Goal: Task Accomplishment & Management: Use online tool/utility

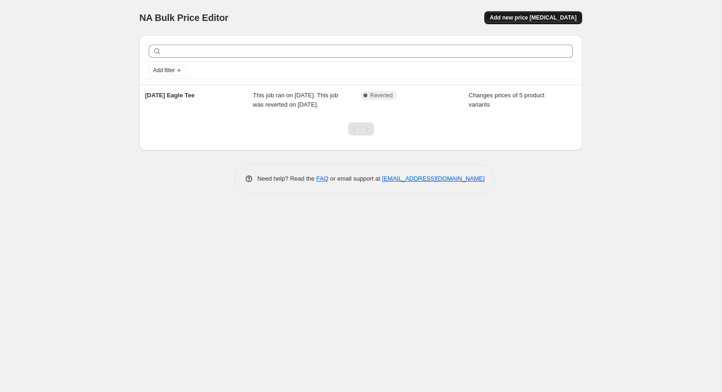
click at [515, 18] on span "Add new price [MEDICAL_DATA]" at bounding box center [533, 17] width 87 height 7
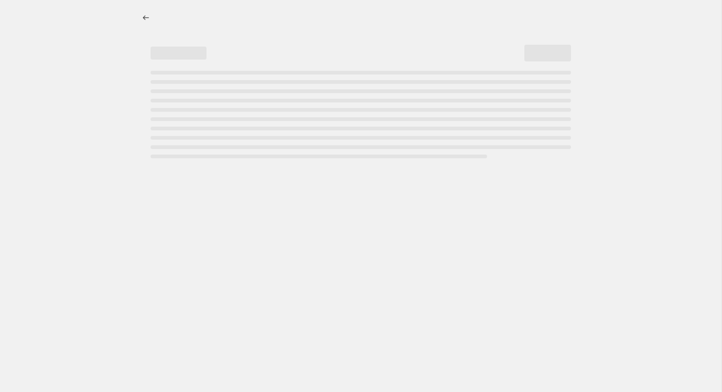
select select "percentage"
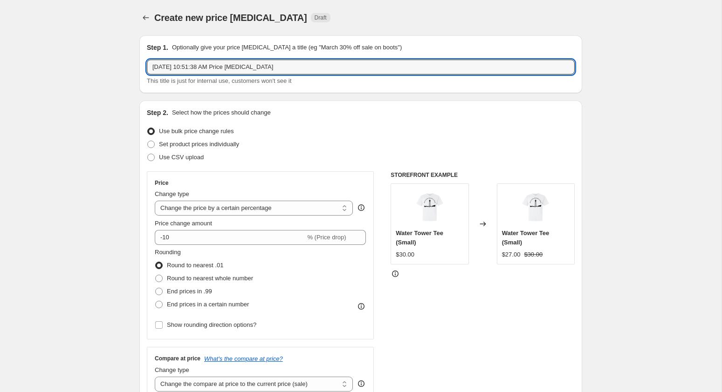
drag, startPoint x: 261, startPoint y: 61, endPoint x: 87, endPoint y: 66, distance: 174.8
drag, startPoint x: 313, startPoint y: 65, endPoint x: 91, endPoint y: 58, distance: 222.4
type input "Mid Twenties Anniversary"
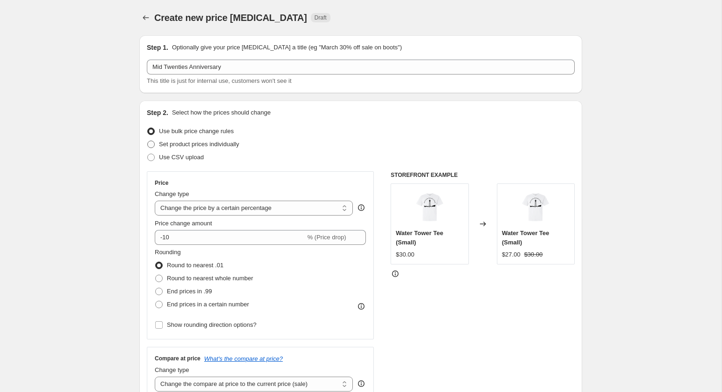
click at [205, 141] on span "Set product prices individually" at bounding box center [199, 144] width 80 height 7
click at [148, 141] on input "Set product prices individually" at bounding box center [147, 141] width 0 height 0
radio input "true"
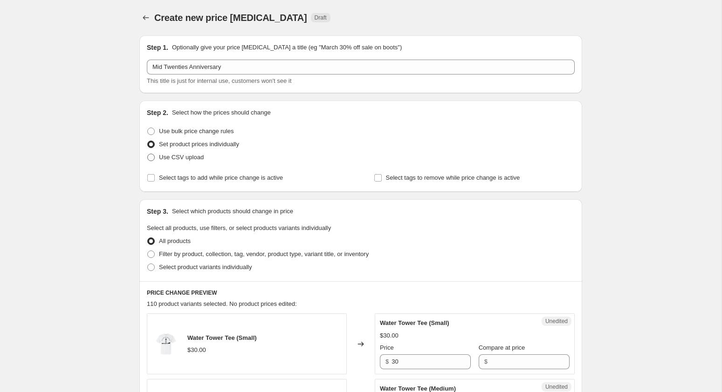
scroll to position [5, 0]
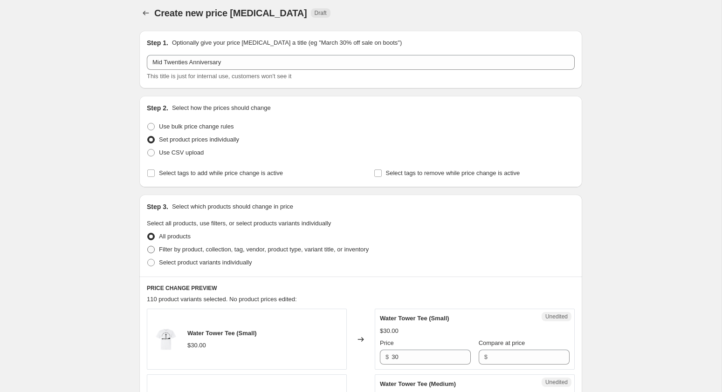
click at [193, 252] on span "Filter by product, collection, tag, vendor, product type, variant title, or inv…" at bounding box center [264, 249] width 210 height 7
click at [148, 246] on input "Filter by product, collection, tag, vendor, product type, variant title, or inv…" at bounding box center [147, 246] width 0 height 0
radio input "true"
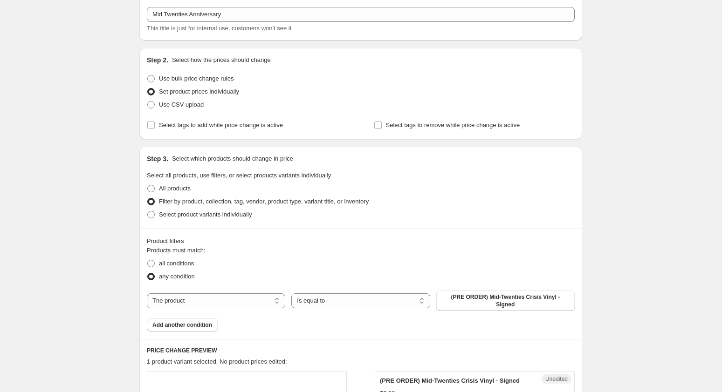
scroll to position [109, 0]
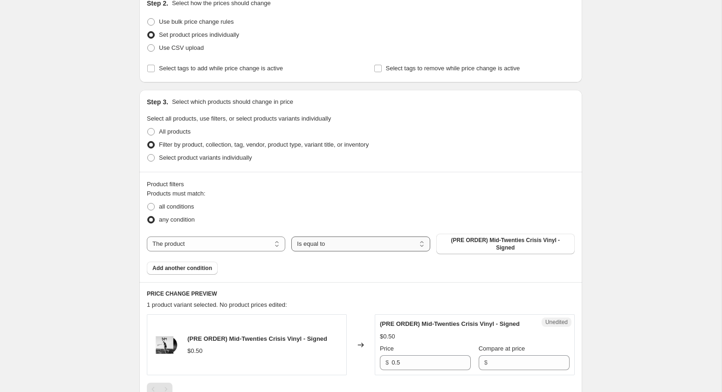
click at [335, 246] on select "Is equal to Is not equal to" at bounding box center [360, 244] width 138 height 15
click at [233, 245] on select "The product The product's collection The product's tag The product's vendor The…" at bounding box center [216, 244] width 138 height 15
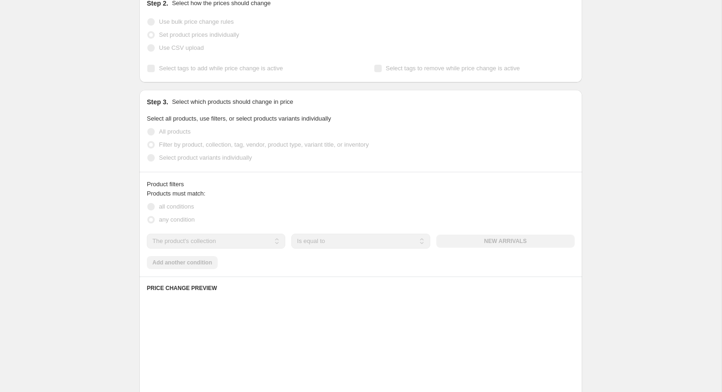
click at [339, 249] on div "Products must match: all conditions any condition The product The product's col…" at bounding box center [361, 229] width 428 height 80
click at [258, 245] on select "The product The product's collection The product's tag The product's vendor The…" at bounding box center [216, 241] width 138 height 15
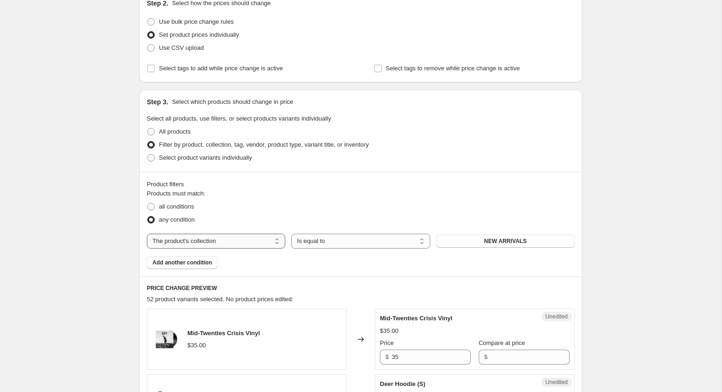
select select "inventory_quantity"
click at [336, 239] on select "Is equal to Is not equal to Is greater than Is less than" at bounding box center [360, 241] width 138 height 15
select select ">"
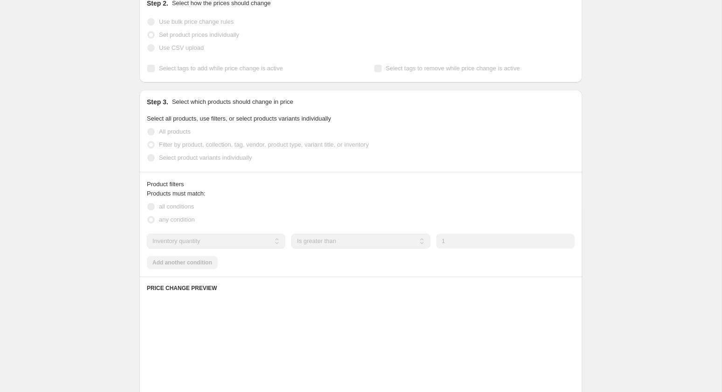
click at [484, 240] on input "1" at bounding box center [505, 241] width 138 height 15
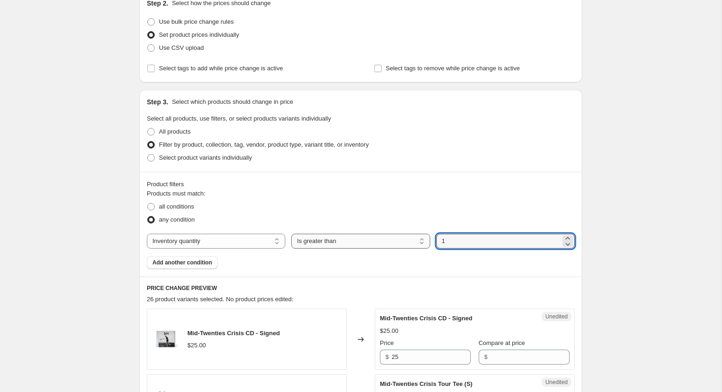
drag, startPoint x: 481, startPoint y: 241, endPoint x: 420, endPoint y: 238, distance: 60.7
click at [420, 238] on div "The product The product's collection The product's tag The product's vendor The…" at bounding box center [361, 241] width 428 height 15
type input "0"
click at [359, 182] on div "Product filters" at bounding box center [361, 184] width 428 height 9
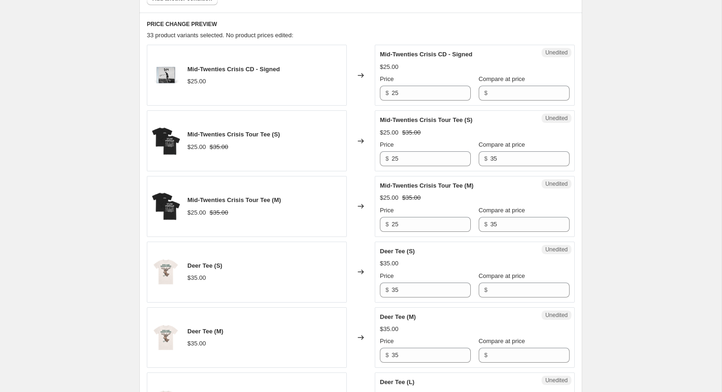
scroll to position [378, 0]
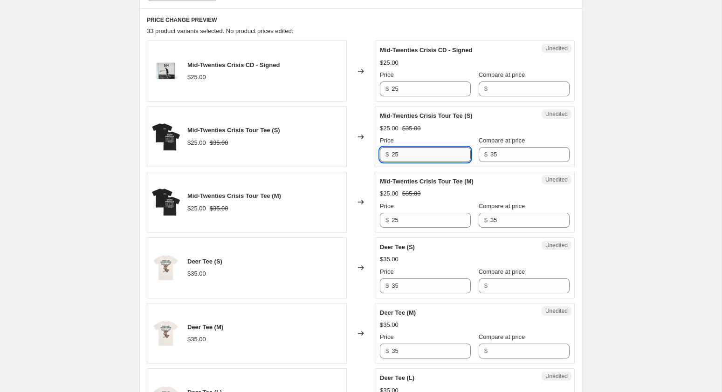
click at [438, 152] on input "25" at bounding box center [430, 154] width 79 height 15
drag, startPoint x: 415, startPoint y: 160, endPoint x: 390, endPoint y: 156, distance: 25.5
click at [390, 156] on div "$ 25" at bounding box center [425, 154] width 91 height 15
type input "20"
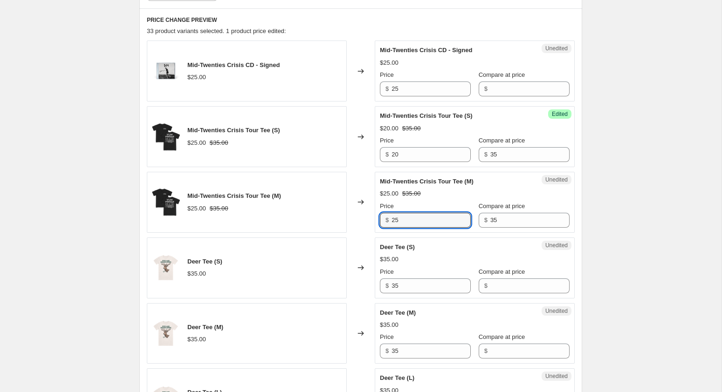
drag, startPoint x: 405, startPoint y: 219, endPoint x: 373, endPoint y: 219, distance: 32.2
click at [373, 219] on div "Mid-Twenties Crisis Tour Tee (M) $25.00 $35.00 Changed to Unedited Mid-Twenties…" at bounding box center [361, 202] width 428 height 61
type input "20"
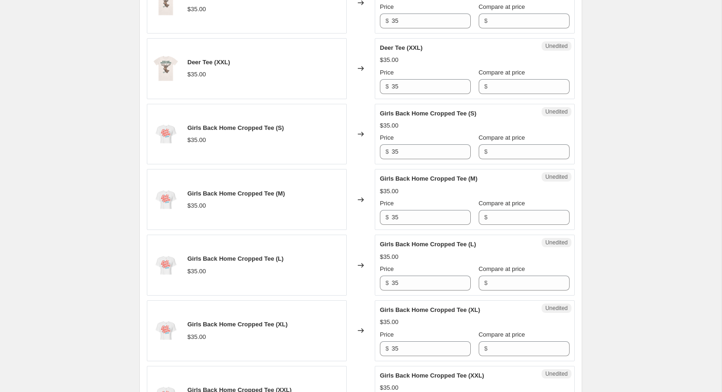
scroll to position [846, 0]
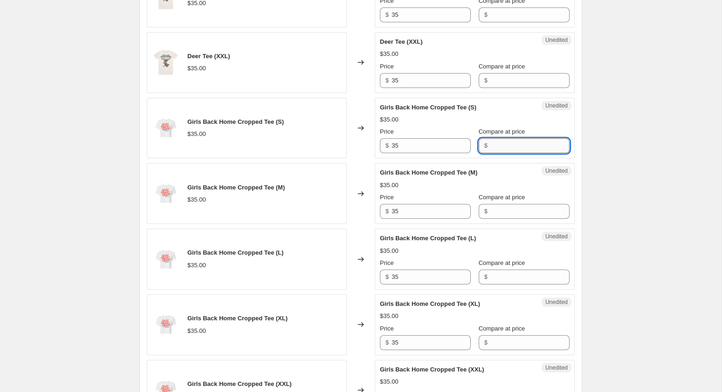
click at [508, 138] on input "Compare at price" at bounding box center [529, 145] width 79 height 15
type input "35"
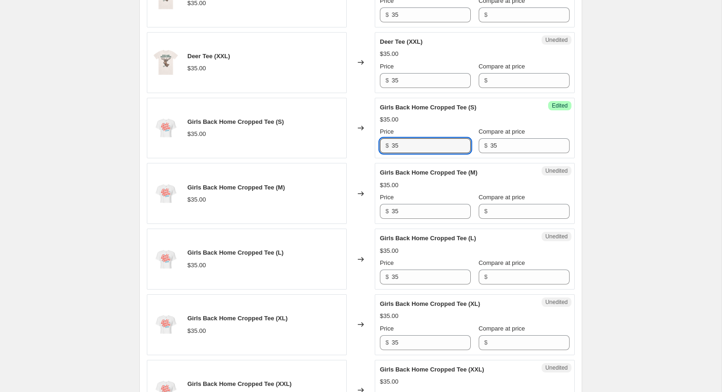
drag, startPoint x: 408, startPoint y: 141, endPoint x: 372, endPoint y: 144, distance: 36.0
click at [372, 143] on div "Girls Back Home Cropped Tee (S) $35.00 Changed to Success Edited Girls Back Hom…" at bounding box center [361, 128] width 428 height 61
type input "25"
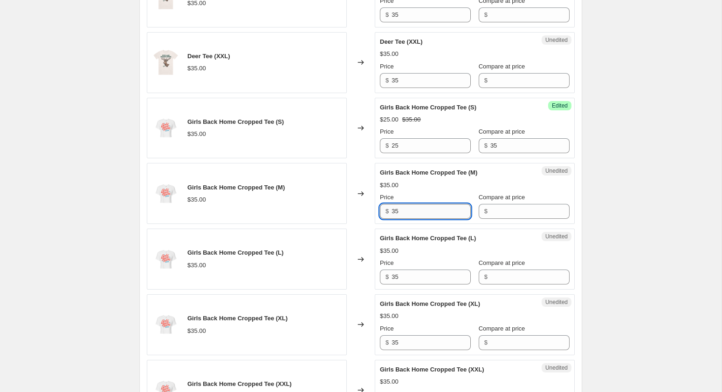
click at [406, 207] on input "35" at bounding box center [430, 211] width 79 height 15
drag, startPoint x: 405, startPoint y: 207, endPoint x: 386, endPoint y: 207, distance: 18.6
click at [386, 207] on div "$ 35" at bounding box center [425, 211] width 91 height 15
type input "25"
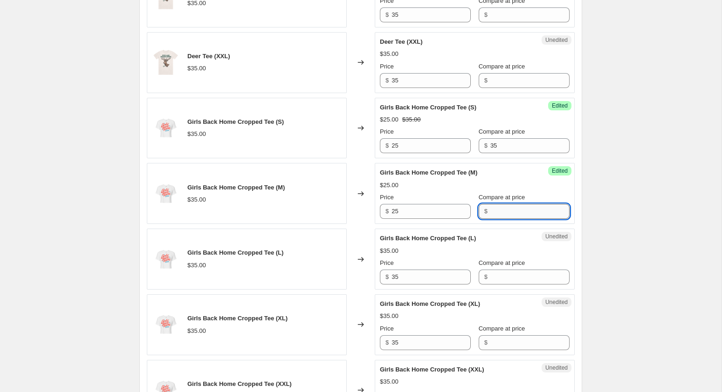
drag, startPoint x: 546, startPoint y: 207, endPoint x: 532, endPoint y: 207, distance: 14.0
click at [546, 206] on input "Compare at price" at bounding box center [529, 211] width 79 height 15
type input "35"
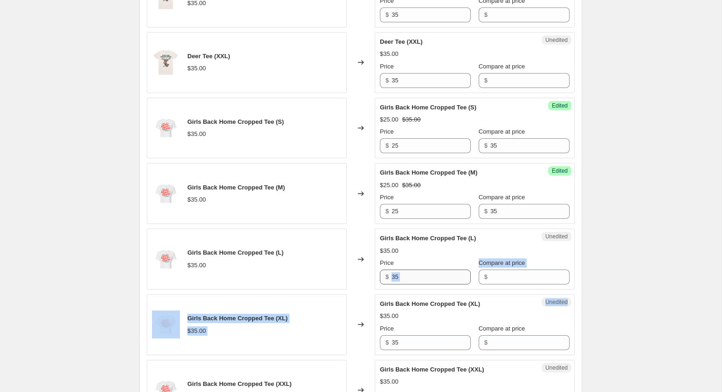
drag, startPoint x: 414, startPoint y: 284, endPoint x: 412, endPoint y: 277, distance: 7.6
click at [412, 279] on div "Mid-Twenties Crisis CD - Signed $25.00 Changed to Unedited Mid-Twenties Crisis …" at bounding box center [361, 226] width 428 height 1307
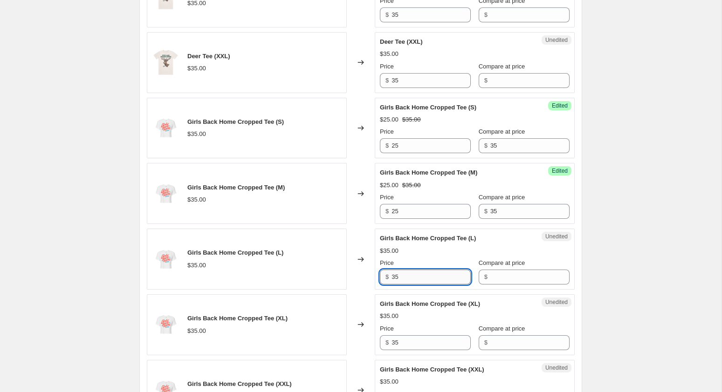
click at [410, 277] on input "35" at bounding box center [430, 277] width 79 height 15
drag, startPoint x: 402, startPoint y: 274, endPoint x: 374, endPoint y: 271, distance: 27.6
click at [374, 271] on div "Girls Back Home Cropped Tee (L) $35.00 Changed to Unedited Girls Back Home Crop…" at bounding box center [361, 259] width 428 height 61
type input "25"
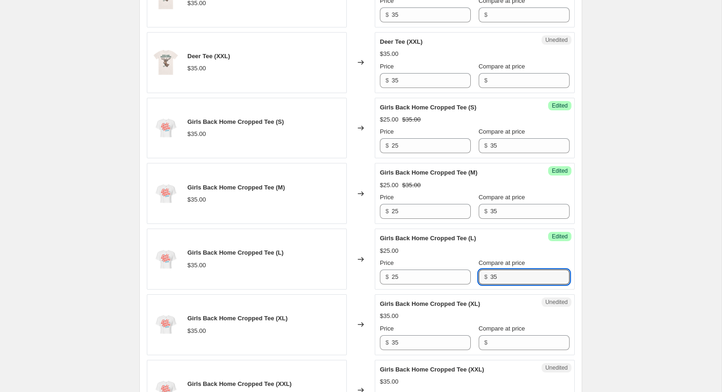
scroll to position [943, 0]
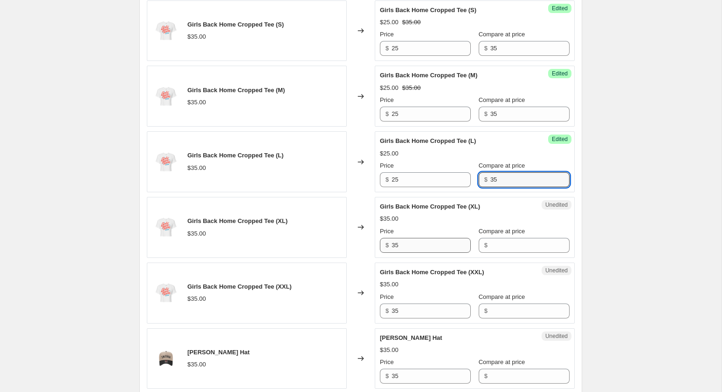
type input "35"
click at [415, 247] on input "35" at bounding box center [430, 245] width 79 height 15
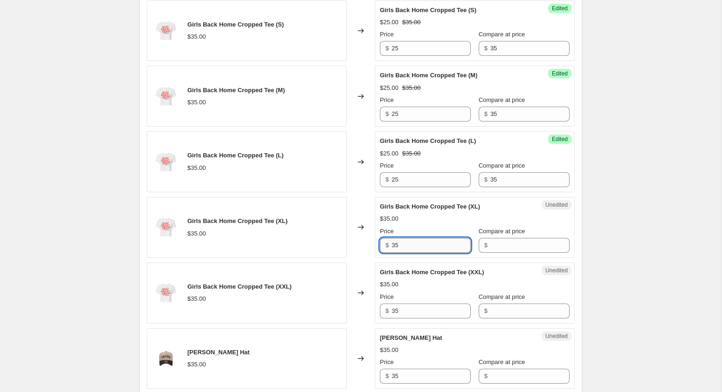
type input "3"
type input "25"
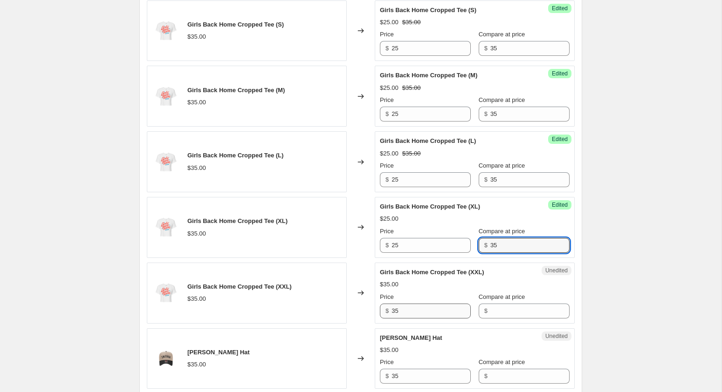
type input "35"
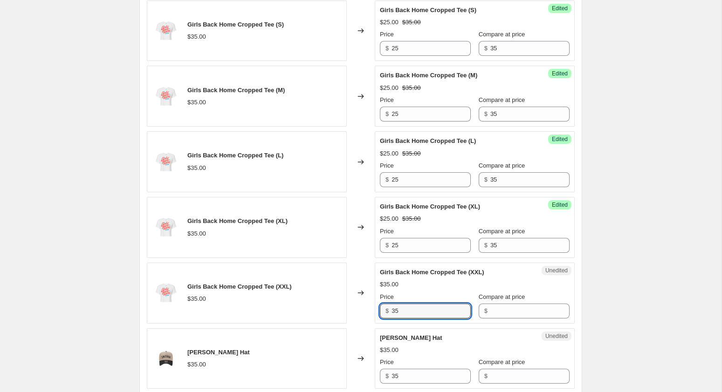
click at [383, 304] on div "$ 35" at bounding box center [425, 311] width 91 height 15
type input "25"
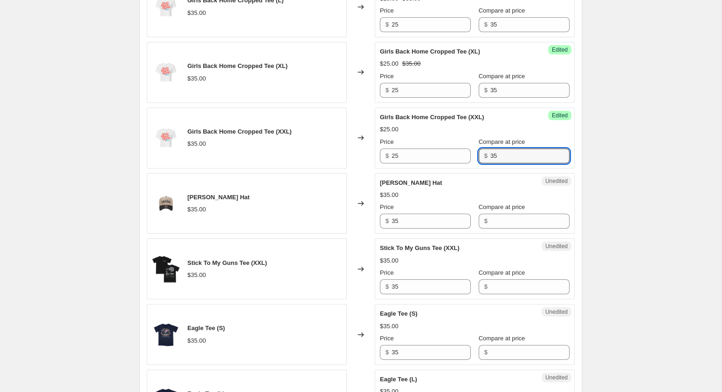
type input "35"
click at [341, 239] on div "Stick To My Guns Tee (XXL) $35.00" at bounding box center [247, 269] width 200 height 61
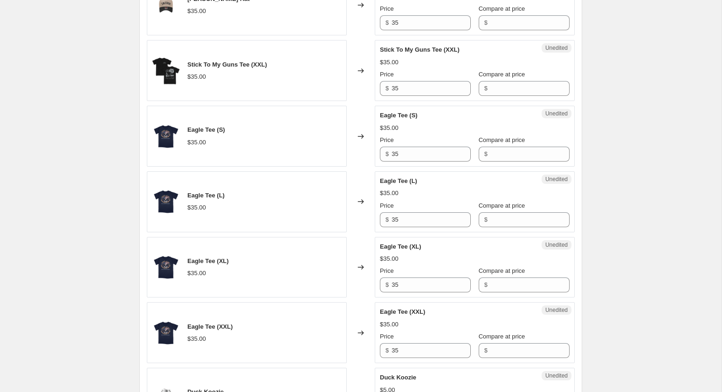
scroll to position [1291, 0]
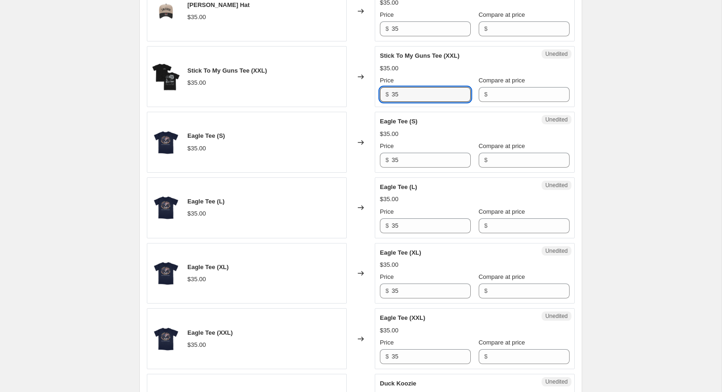
drag, startPoint x: 428, startPoint y: 91, endPoint x: 374, endPoint y: 89, distance: 54.1
click at [375, 89] on div "Unedited Stick To My Guns Tee (XXL) $35.00 Price $ 35 Compare at price $" at bounding box center [475, 76] width 200 height 61
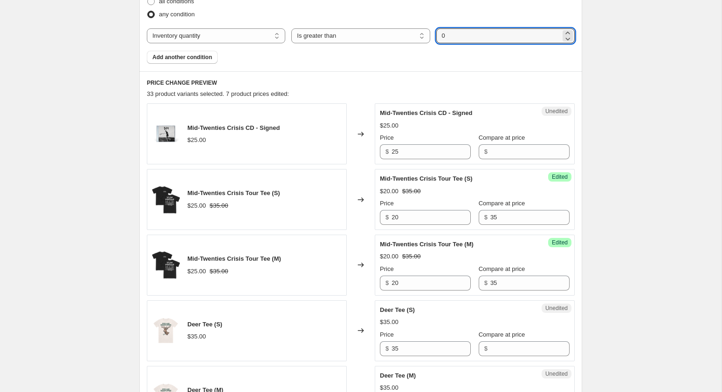
scroll to position [308, 0]
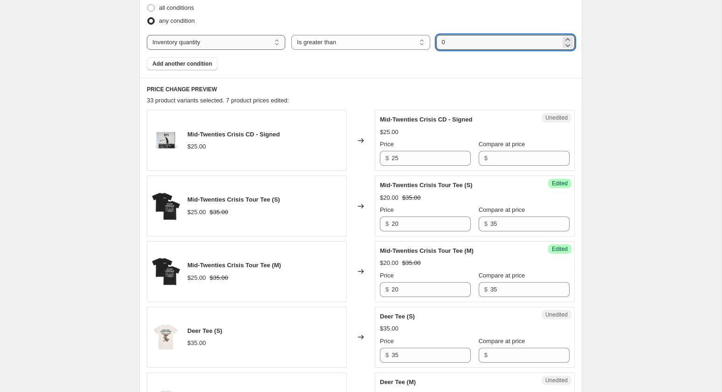
click at [227, 48] on select "The product The product's collection The product's tag The product's vendor The…" at bounding box center [216, 42] width 138 height 15
select select "collection"
select select "equal"
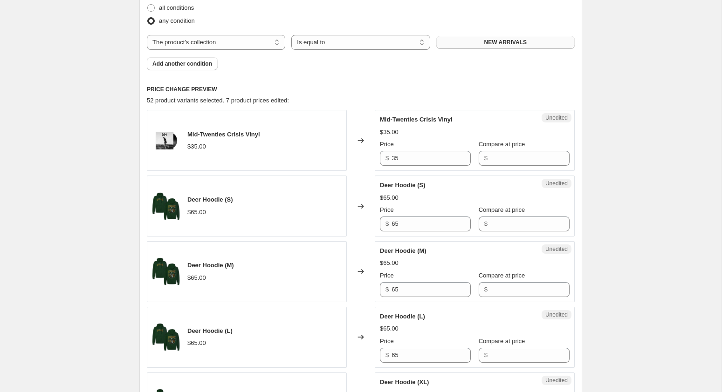
click at [463, 40] on button "NEW ARRIVALS" at bounding box center [505, 42] width 138 height 13
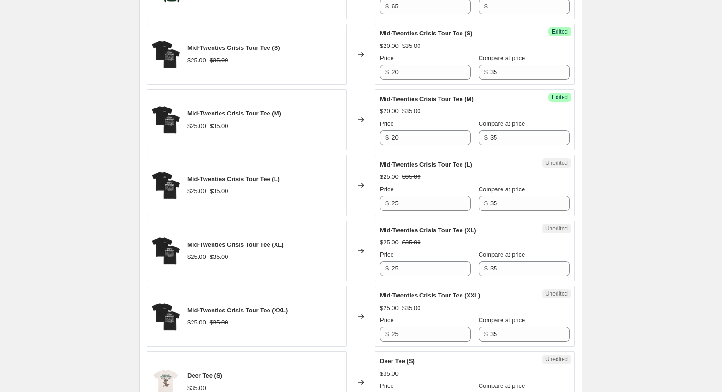
scroll to position [723, 0]
click at [425, 201] on input "25" at bounding box center [430, 203] width 79 height 15
type input "20"
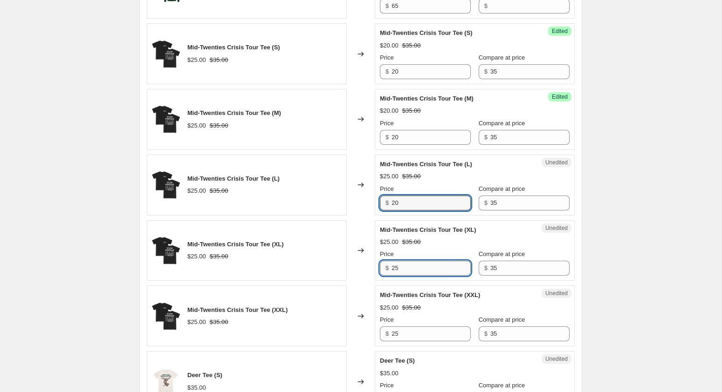
click at [429, 264] on input "25" at bounding box center [430, 268] width 79 height 15
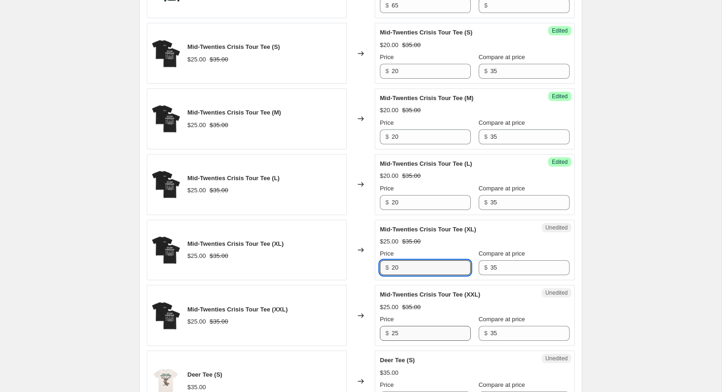
type input "20"
click at [419, 335] on input "25" at bounding box center [430, 333] width 79 height 15
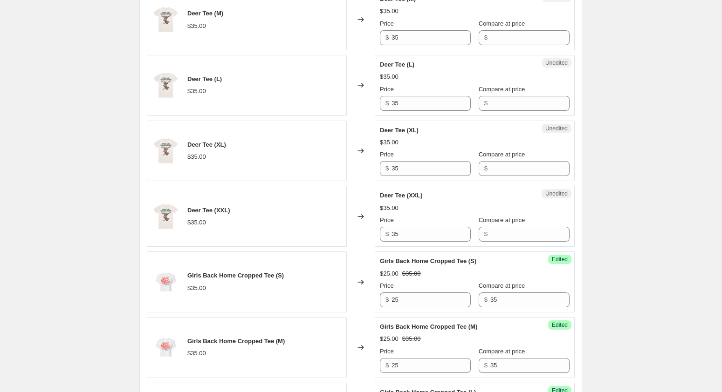
scroll to position [1239, 0]
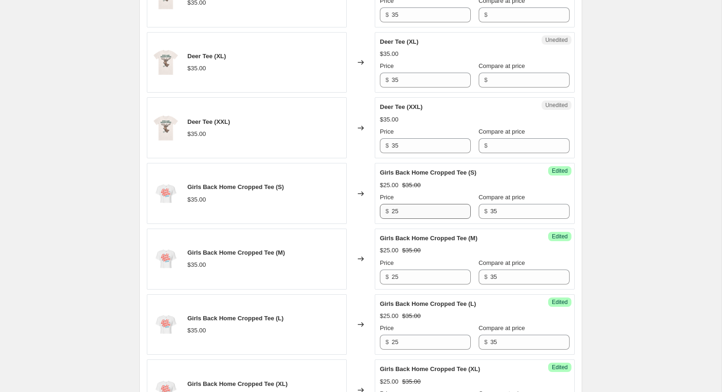
type input "20"
click at [425, 205] on input "25" at bounding box center [430, 211] width 79 height 15
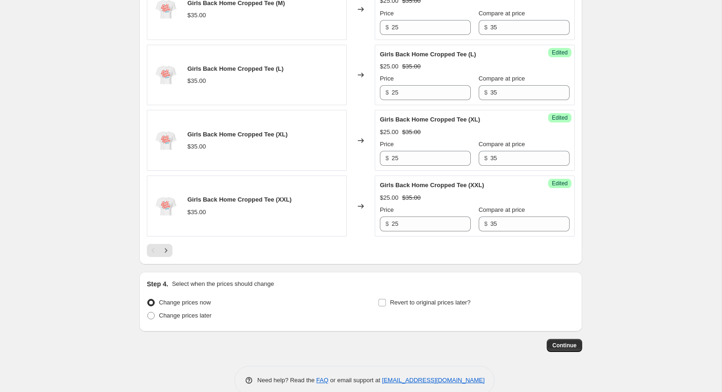
scroll to position [1497, 0]
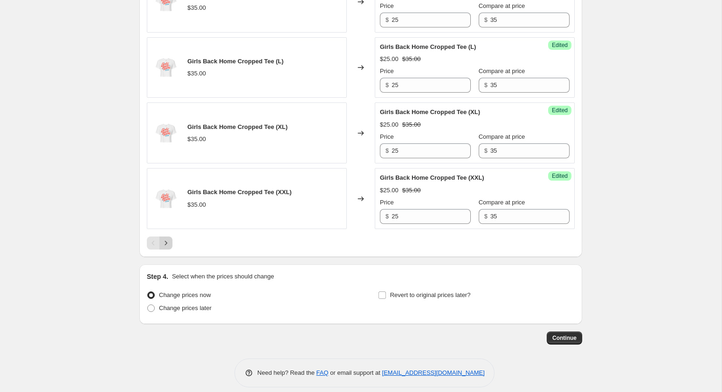
click at [165, 239] on icon "Next" at bounding box center [165, 243] width 9 height 9
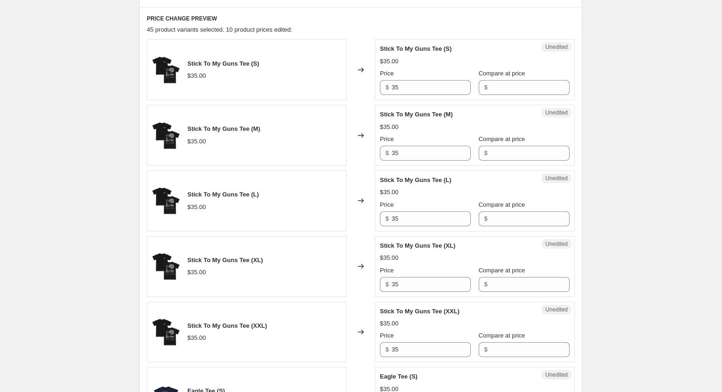
scroll to position [373, 0]
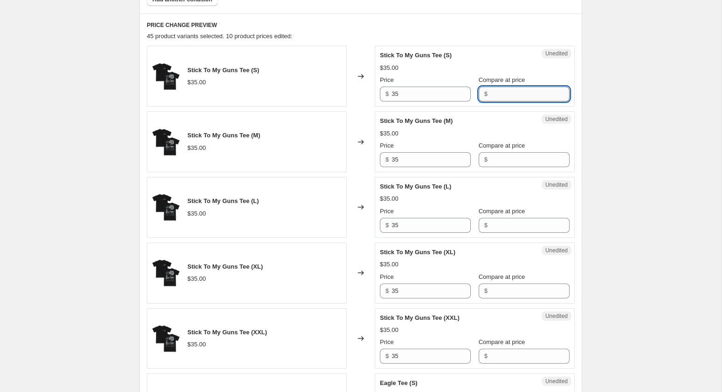
click at [511, 92] on input "Compare at price" at bounding box center [529, 94] width 79 height 15
type input "35"
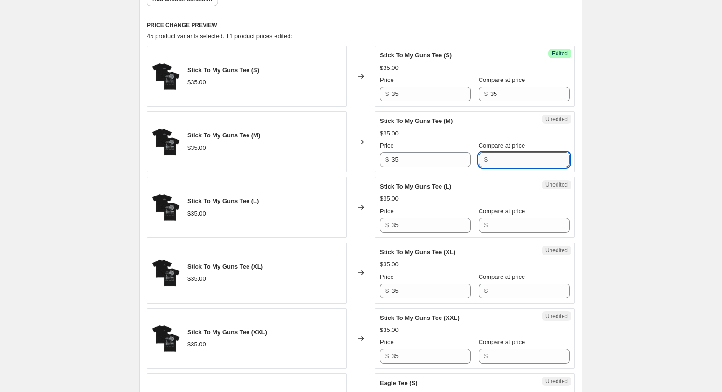
click at [510, 157] on input "Compare at price" at bounding box center [529, 159] width 79 height 15
type input "35"
drag, startPoint x: 511, startPoint y: 217, endPoint x: 511, endPoint y: 227, distance: 10.3
click at [511, 218] on input "Compare at price" at bounding box center [529, 225] width 79 height 15
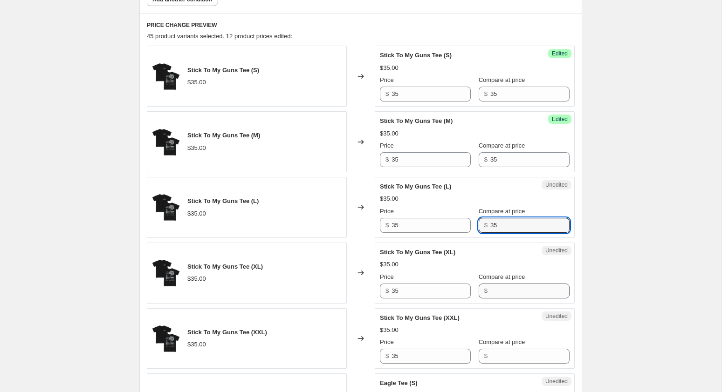
type input "35"
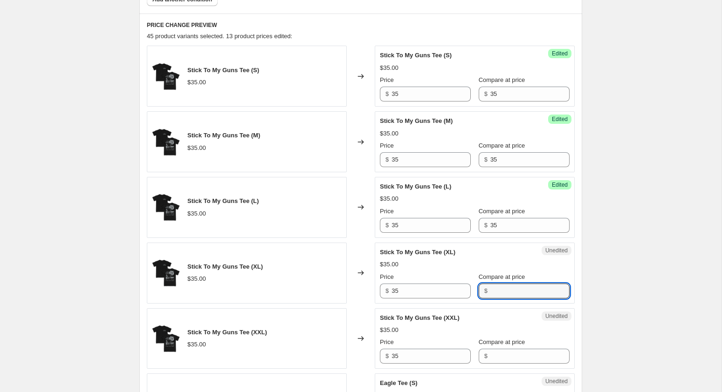
drag, startPoint x: 507, startPoint y: 290, endPoint x: 507, endPoint y: 303, distance: 12.6
click at [507, 291] on input "Compare at price" at bounding box center [529, 291] width 79 height 15
type input "35"
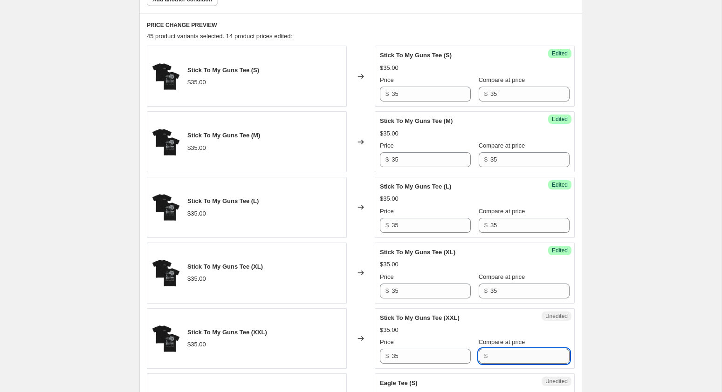
click at [507, 352] on input "Compare at price" at bounding box center [529, 356] width 79 height 15
type input "35"
click at [420, 97] on input "35" at bounding box center [430, 94] width 79 height 15
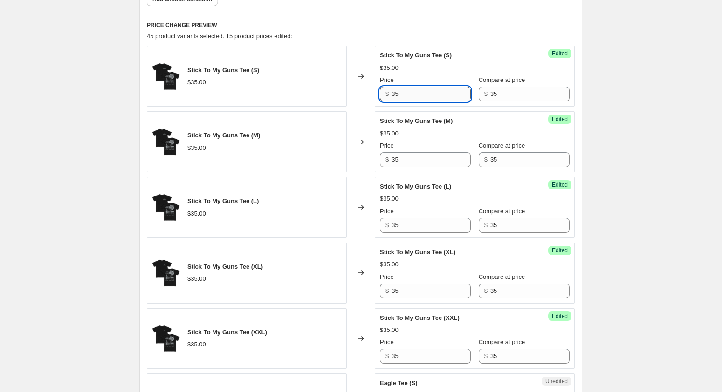
type input "3"
type input "25"
click at [440, 164] on input "35" at bounding box center [430, 159] width 79 height 15
type input "3"
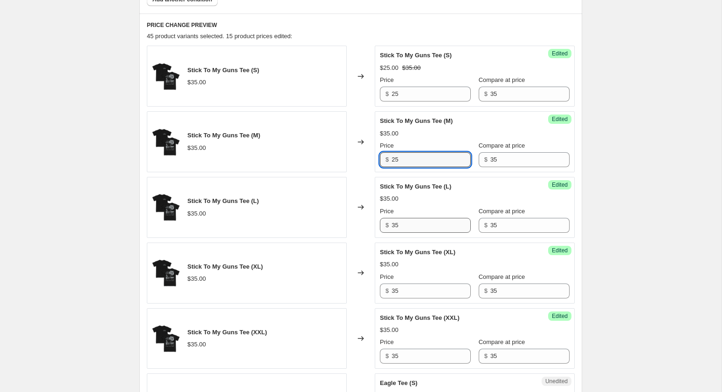
type input "25"
click at [437, 228] on input "35" at bounding box center [430, 225] width 79 height 15
type input "3"
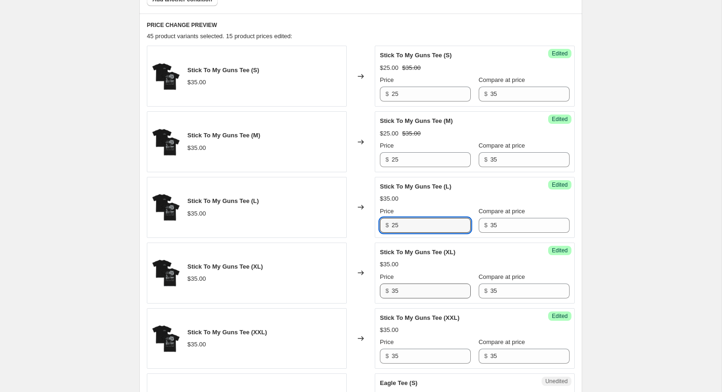
type input "25"
click at [426, 286] on input "35" at bounding box center [430, 291] width 79 height 15
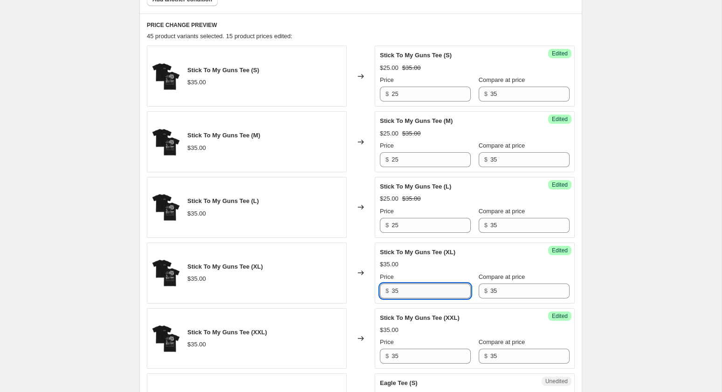
type input "3"
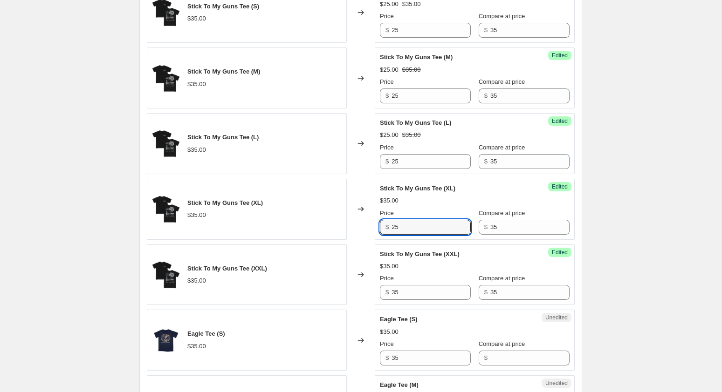
scroll to position [450, 0]
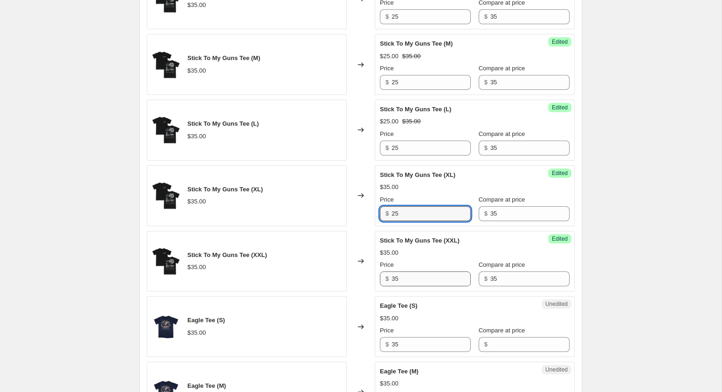
type input "25"
click at [417, 272] on input "35" at bounding box center [430, 279] width 79 height 15
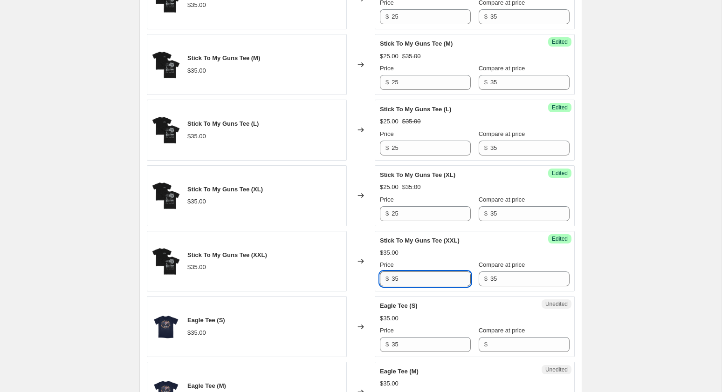
type input "3"
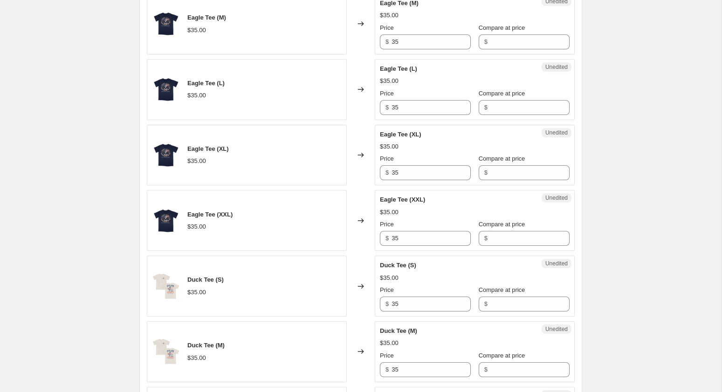
scroll to position [814, 0]
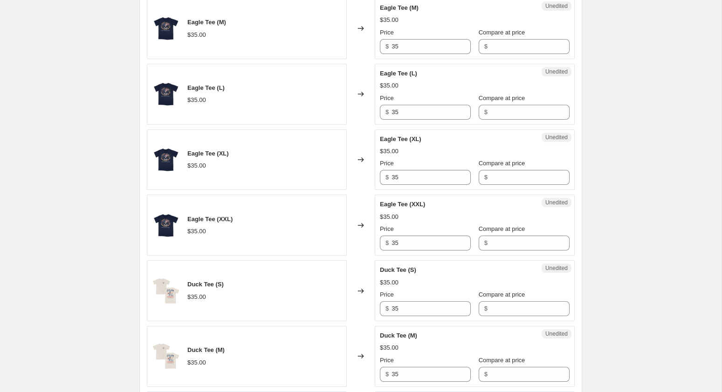
type input "25"
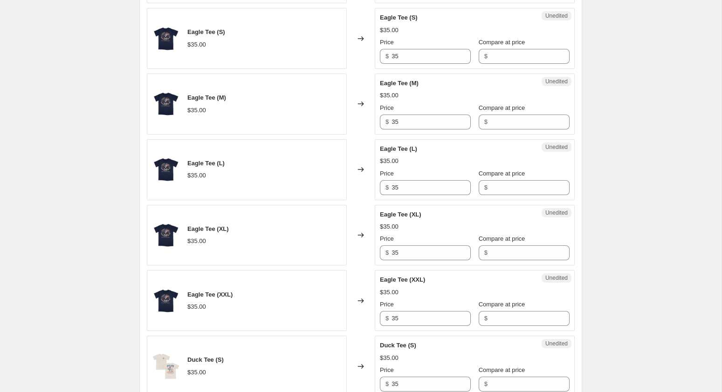
scroll to position [702, 0]
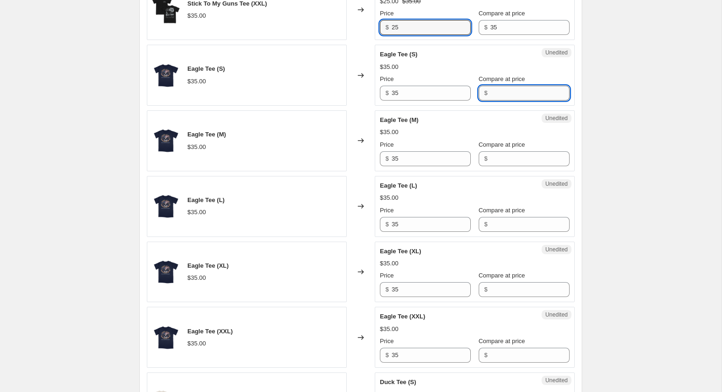
click at [495, 90] on input "Compare at price" at bounding box center [529, 93] width 79 height 15
type input "35"
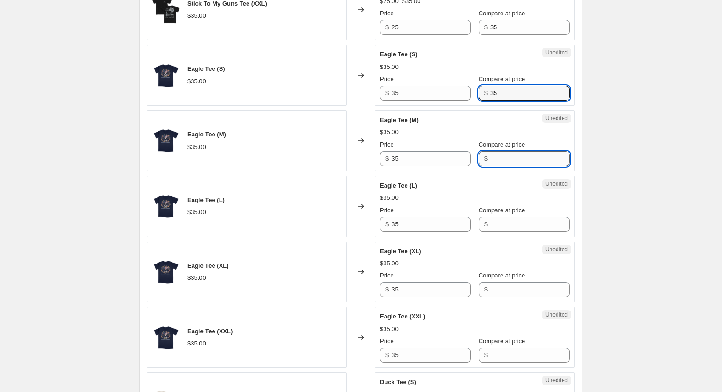
click at [499, 154] on input "Compare at price" at bounding box center [529, 158] width 79 height 15
type input "35"
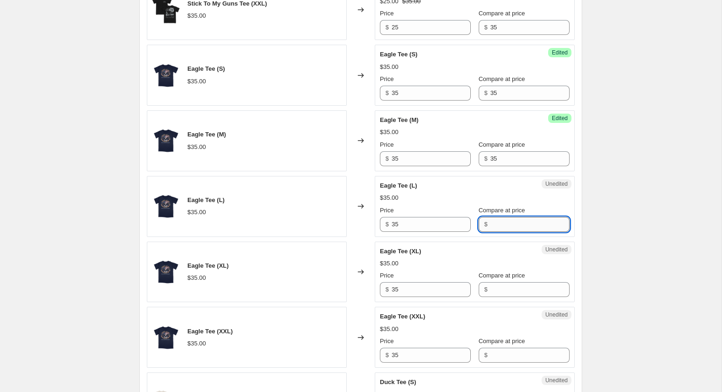
click at [513, 219] on input "Compare at price" at bounding box center [529, 224] width 79 height 15
type input "35"
drag, startPoint x: 516, startPoint y: 316, endPoint x: 506, endPoint y: 300, distance: 19.3
click at [510, 312] on div "Eagle Tee (XXL) $35.00 Price $ 35 Compare at price $" at bounding box center [475, 337] width 190 height 51
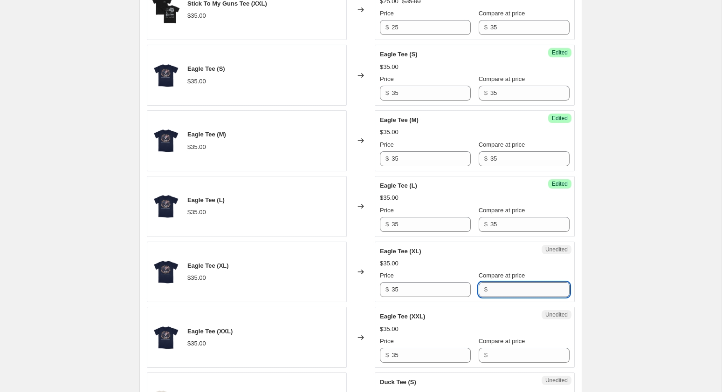
click at [505, 291] on input "Compare at price" at bounding box center [529, 289] width 79 height 15
type input "35"
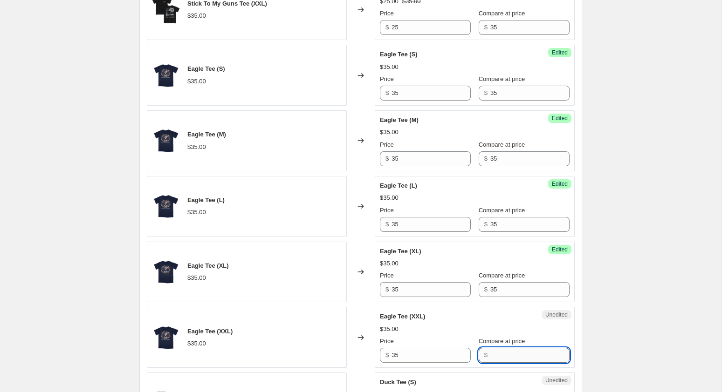
click at [512, 348] on input "Compare at price" at bounding box center [529, 355] width 79 height 15
type input "35"
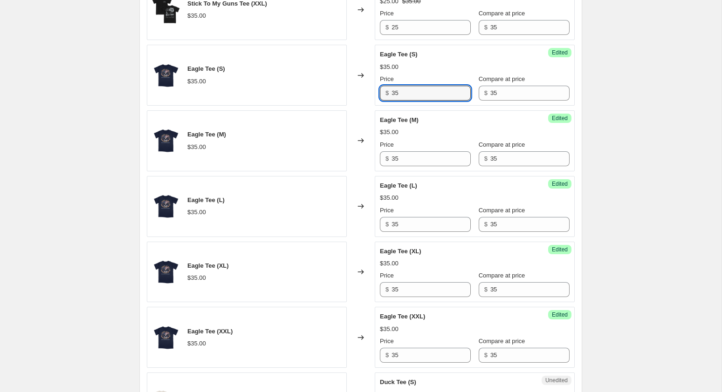
drag, startPoint x: 427, startPoint y: 90, endPoint x: 359, endPoint y: 88, distance: 68.1
click at [358, 87] on div "Eagle Tee (S) $35.00 Changed to Success Edited Eagle Tee (S) $35.00 Price $ 35 …" at bounding box center [361, 75] width 428 height 61
type input "30"
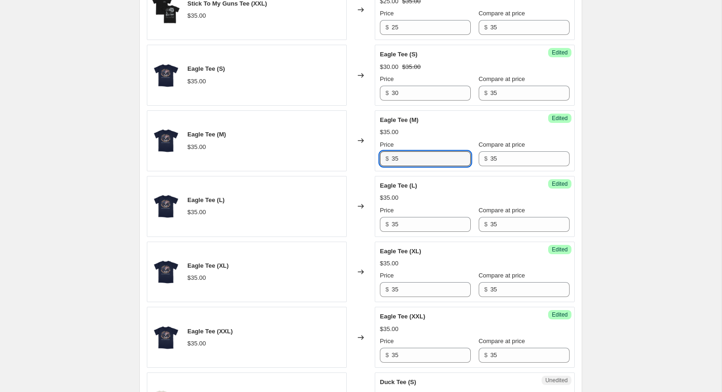
drag, startPoint x: 418, startPoint y: 156, endPoint x: 372, endPoint y: 155, distance: 45.7
click at [372, 155] on div "Eagle Tee (M) $35.00 Changed to Success Edited Eagle Tee (M) $35.00 Price $ 35 …" at bounding box center [361, 140] width 428 height 61
type input "30"
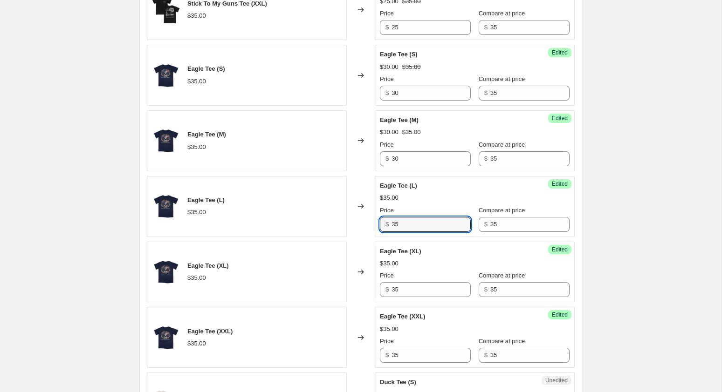
drag, startPoint x: 424, startPoint y: 214, endPoint x: 429, endPoint y: 228, distance: 14.6
click at [429, 228] on div "Success Edited Eagle Tee (L) $35.00 Price $ 35 Compare at price $ 35" at bounding box center [475, 206] width 200 height 61
type input "0"
type input "30"
click at [428, 283] on input "35" at bounding box center [430, 289] width 79 height 15
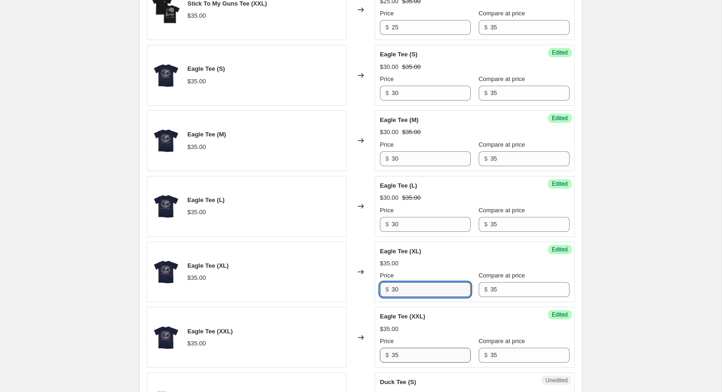
type input "30"
click at [434, 350] on input "35" at bounding box center [430, 355] width 79 height 15
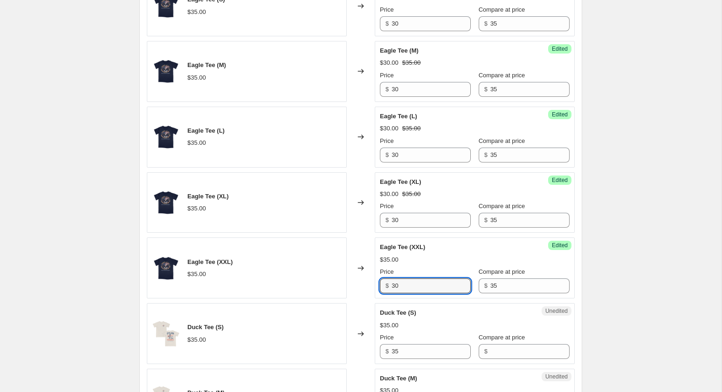
type input "30"
click at [354, 246] on div "Changed to" at bounding box center [361, 268] width 28 height 61
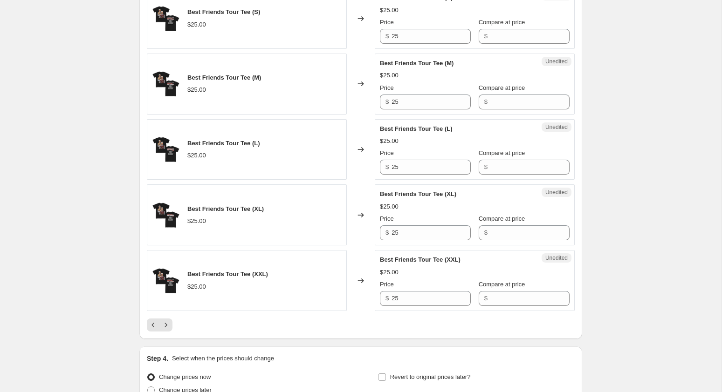
scroll to position [1457, 0]
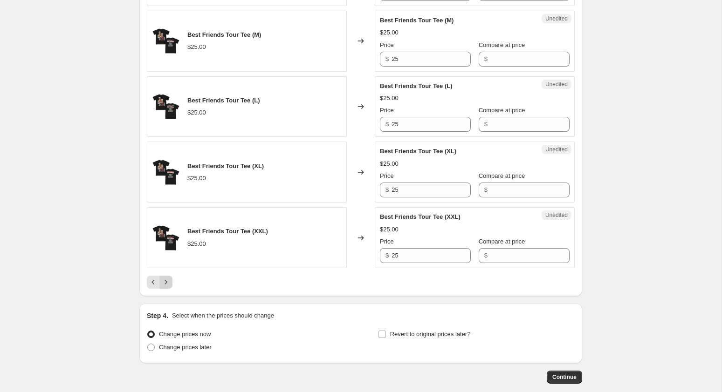
click at [166, 278] on button "Next" at bounding box center [165, 282] width 13 height 13
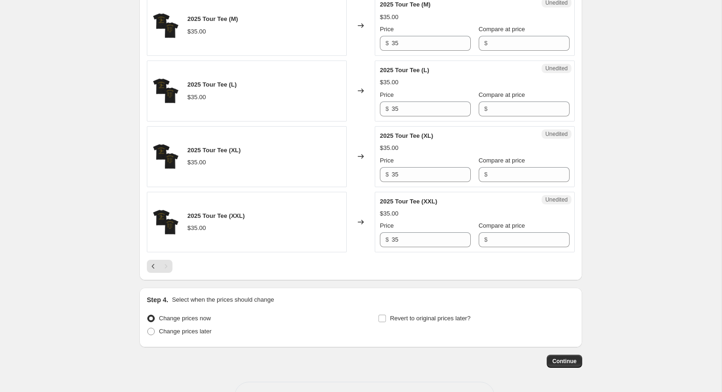
scroll to position [519, 0]
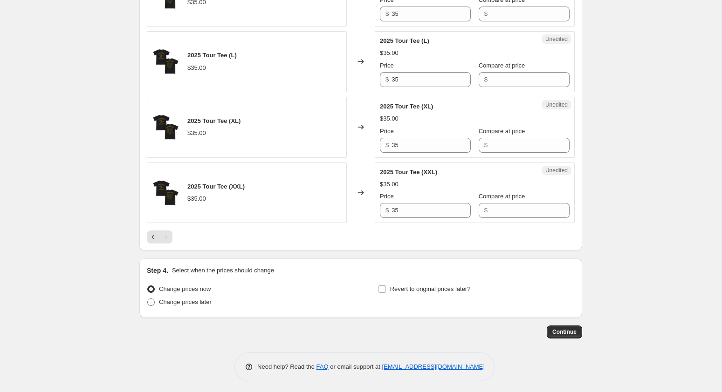
click at [195, 298] on span "Change prices later" at bounding box center [185, 302] width 53 height 9
click at [148, 299] on input "Change prices later" at bounding box center [147, 299] width 0 height 0
radio input "true"
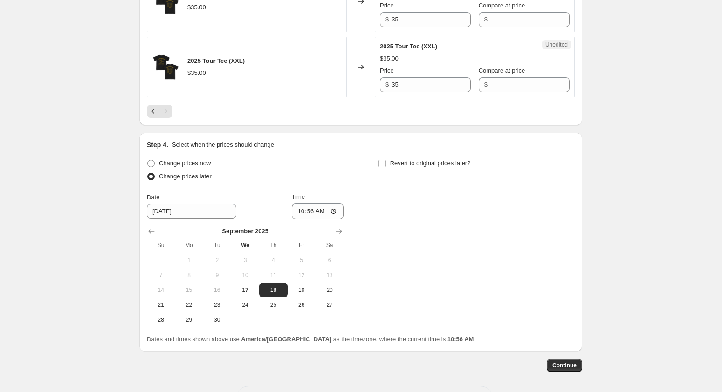
scroll to position [678, 0]
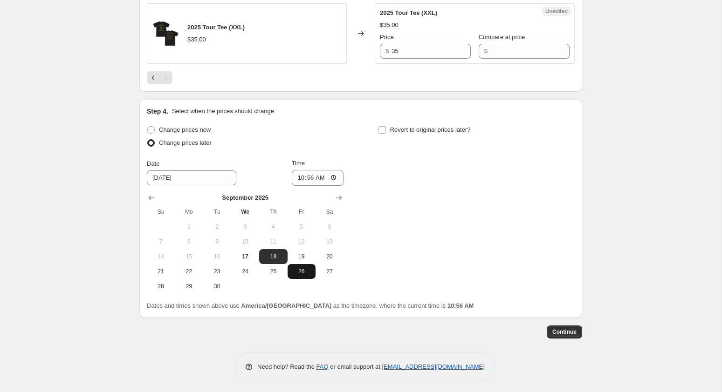
click at [301, 268] on span "26" at bounding box center [301, 271] width 21 height 7
type input "[DATE]"
click at [335, 178] on input "10:56" at bounding box center [318, 178] width 52 height 16
click at [337, 170] on input "10:56" at bounding box center [318, 178] width 52 height 16
click at [333, 174] on input "10:56" at bounding box center [318, 178] width 52 height 16
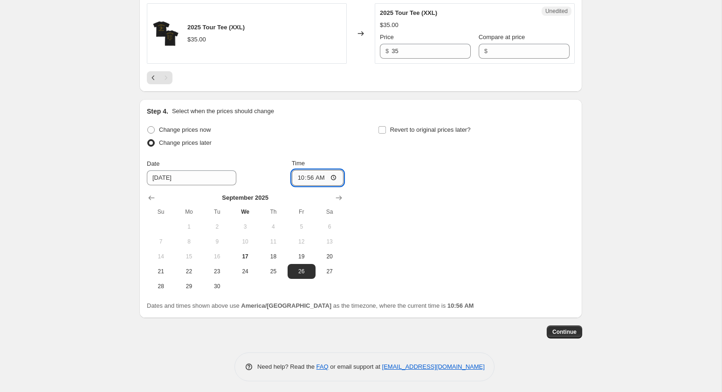
drag, startPoint x: 300, startPoint y: 173, endPoint x: 300, endPoint y: 178, distance: 5.1
click at [300, 173] on input "10:56" at bounding box center [318, 178] width 52 height 16
click at [313, 178] on input "00:56" at bounding box center [318, 178] width 52 height 16
type input "00:00"
click at [410, 213] on div "Change prices now Change prices later Date [DATE] Time 00:00 [DATE] Su Mo Tu We…" at bounding box center [361, 208] width 428 height 171
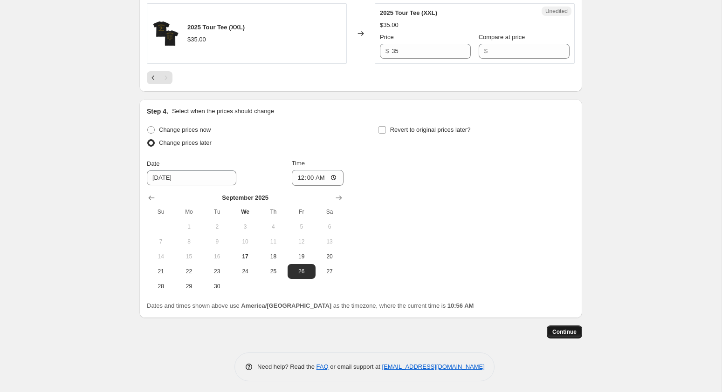
click at [551, 326] on button "Continue" at bounding box center [564, 332] width 35 height 13
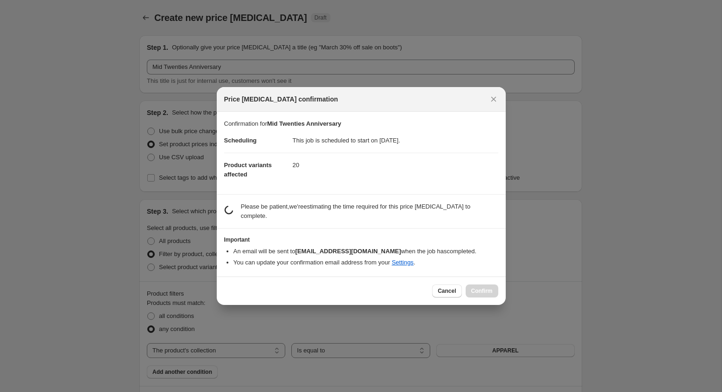
scroll to position [0, 0]
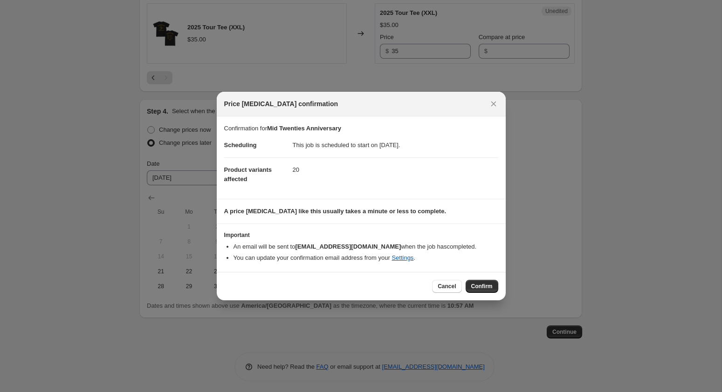
click at [481, 284] on span "Confirm" at bounding box center [481, 286] width 21 height 7
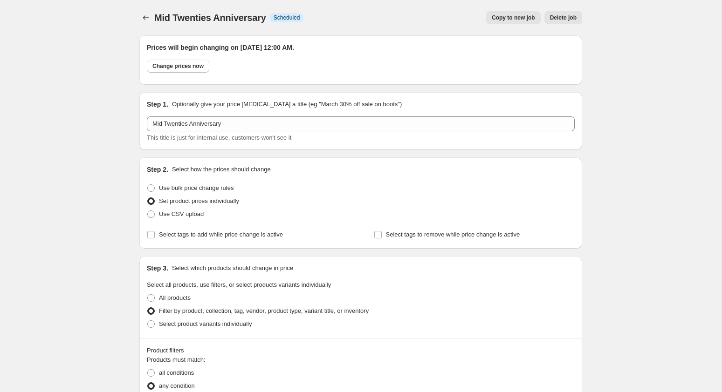
scroll to position [4, 0]
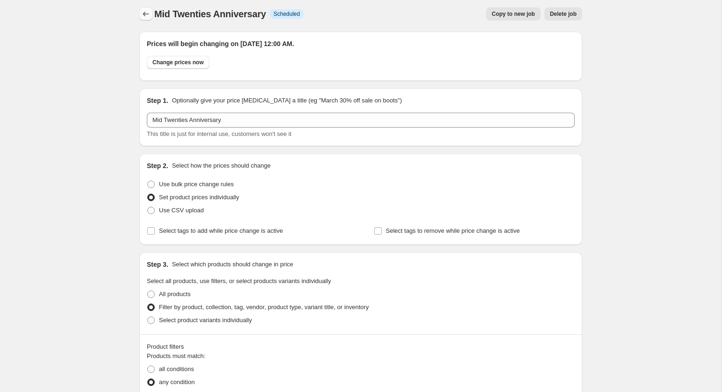
click at [146, 11] on icon "Price change jobs" at bounding box center [145, 13] width 9 height 9
